Goal: Transaction & Acquisition: Obtain resource

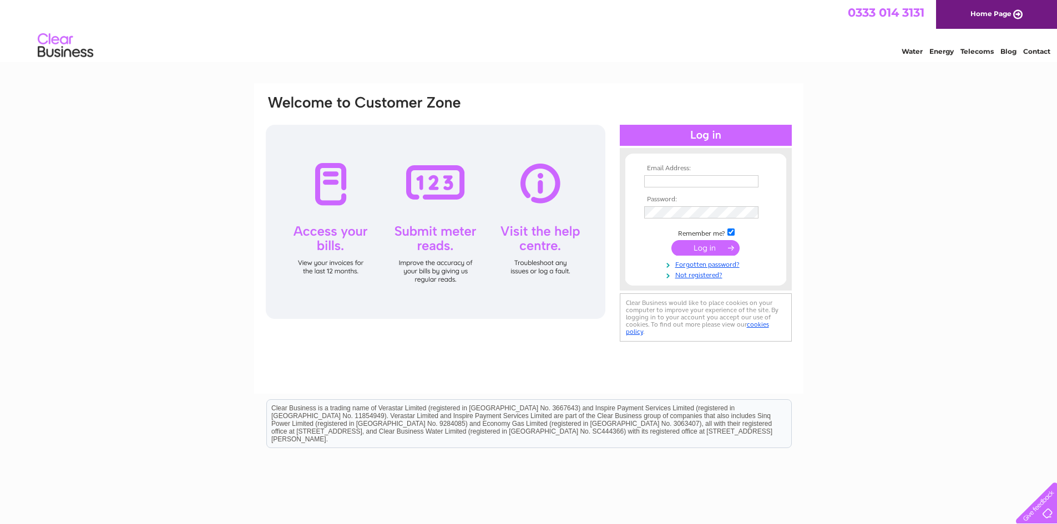
click at [738, 178] on input "text" at bounding box center [701, 181] width 114 height 12
click at [738, 178] on input "text" at bounding box center [701, 181] width 115 height 13
click at [660, 185] on input "[EMAIL_ADDRESS][DOMAIN_NAME]" at bounding box center [701, 181] width 115 height 13
drag, startPoint x: 663, startPoint y: 184, endPoint x: 624, endPoint y: 185, distance: 39.4
click at [625, 185] on form "Email Address: head@st-lukes.manchester.sch.uk Password: Forgotten password?" at bounding box center [705, 223] width 161 height 116
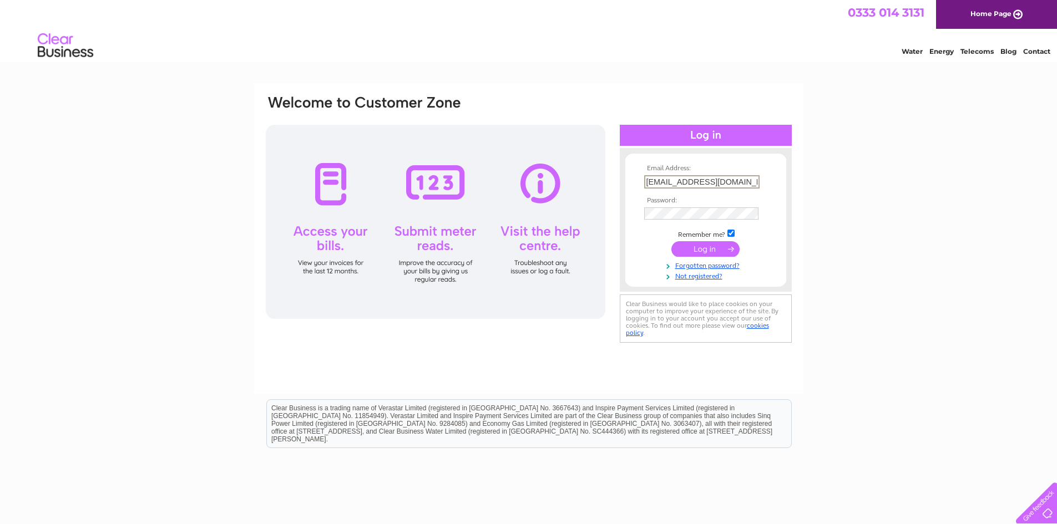
type input "[EMAIL_ADDRESS][DOMAIN_NAME]"
click at [683, 253] on input "submit" at bounding box center [705, 249] width 68 height 16
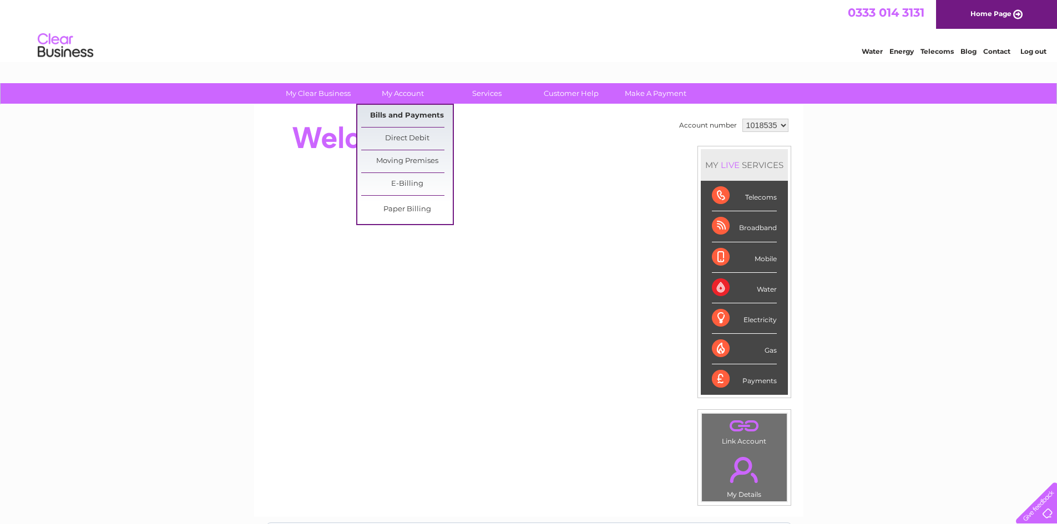
click at [396, 113] on link "Bills and Payments" at bounding box center [407, 116] width 92 height 22
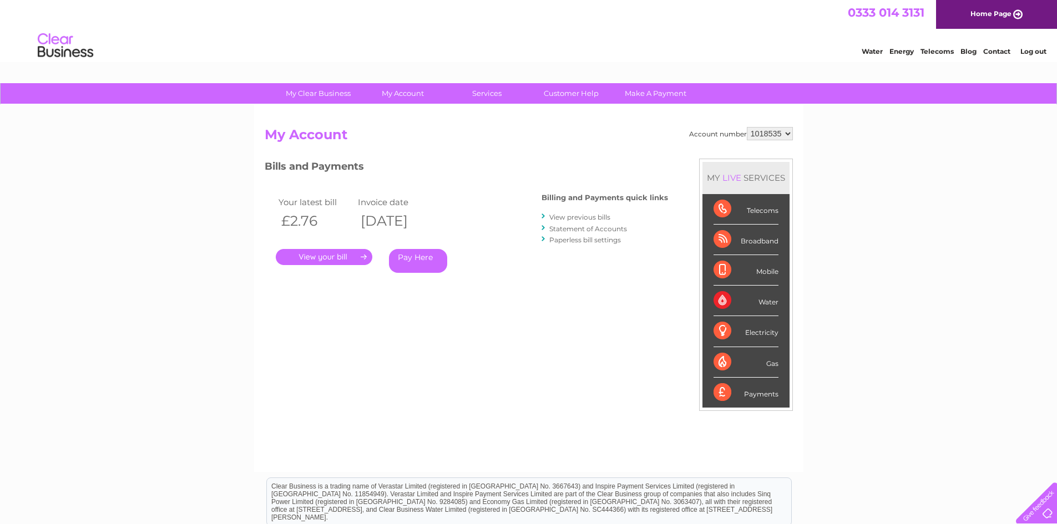
click at [353, 260] on link "." at bounding box center [324, 257] width 97 height 16
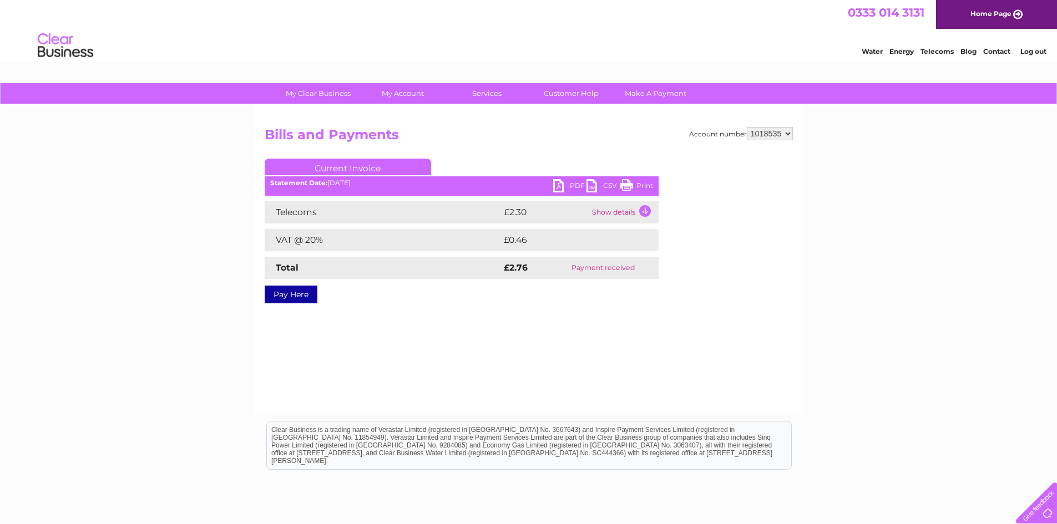
click at [576, 185] on link "PDF" at bounding box center [569, 187] width 33 height 16
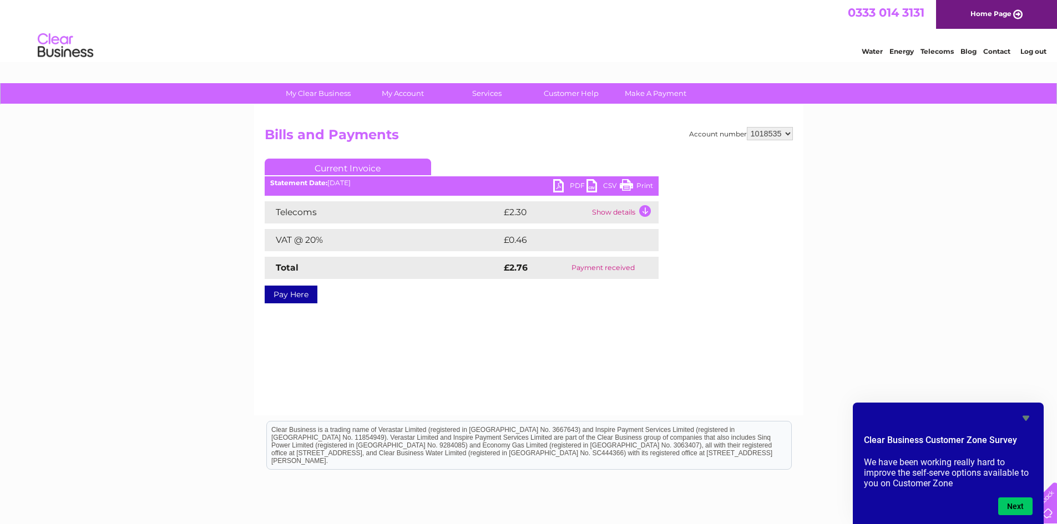
click at [1036, 49] on link "Log out" at bounding box center [1033, 51] width 26 height 8
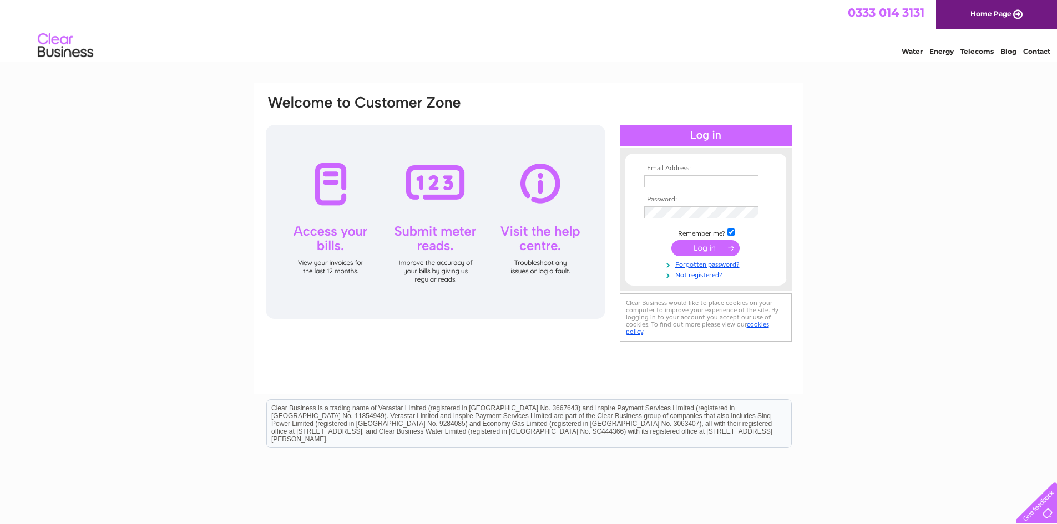
click at [745, 184] on input "text" at bounding box center [701, 181] width 114 height 12
click at [745, 184] on input "text" at bounding box center [701, 181] width 115 height 13
drag, startPoint x: 662, startPoint y: 184, endPoint x: 607, endPoint y: 188, distance: 55.6
click at [1000, 55] on div "Email Address: [EMAIL_ADDRESS][DOMAIN_NAME] Password:" at bounding box center [1008, 49] width 16 height 11
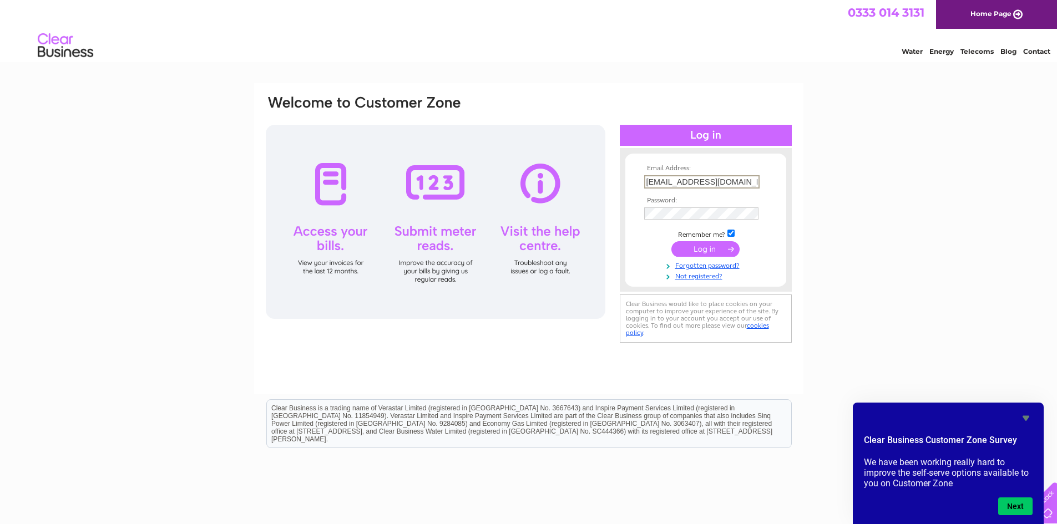
type input "[EMAIL_ADDRESS][DOMAIN_NAME]"
click at [671, 241] on input "submit" at bounding box center [705, 249] width 68 height 16
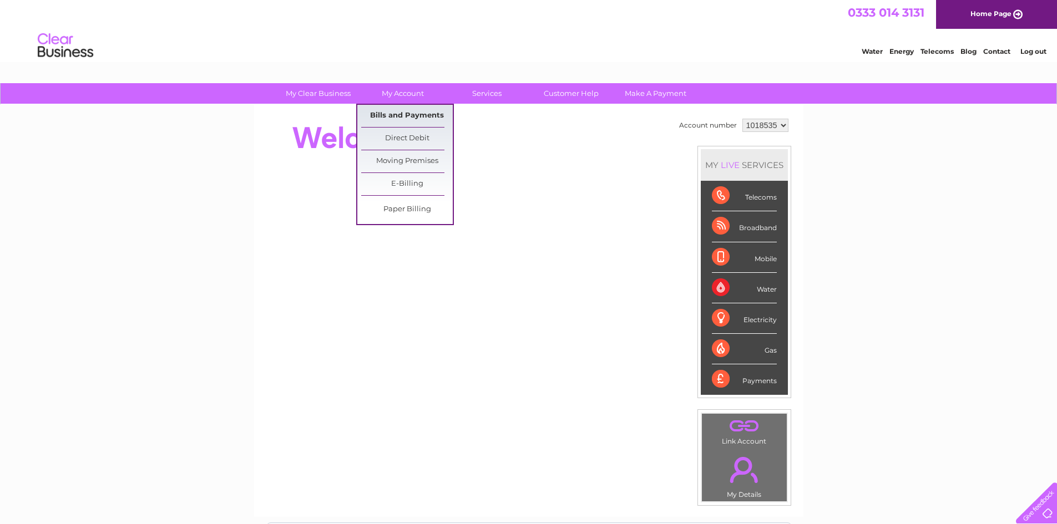
click at [409, 118] on link "Bills and Payments" at bounding box center [407, 116] width 92 height 22
click at [419, 114] on link "Bills and Payments" at bounding box center [407, 116] width 92 height 22
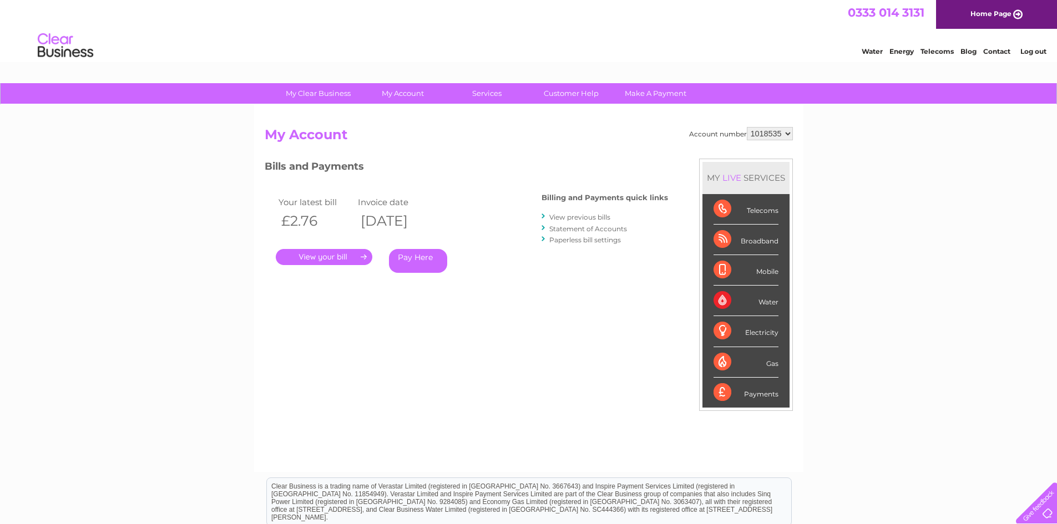
click at [344, 256] on link "." at bounding box center [324, 257] width 97 height 16
